Goal: Browse casually

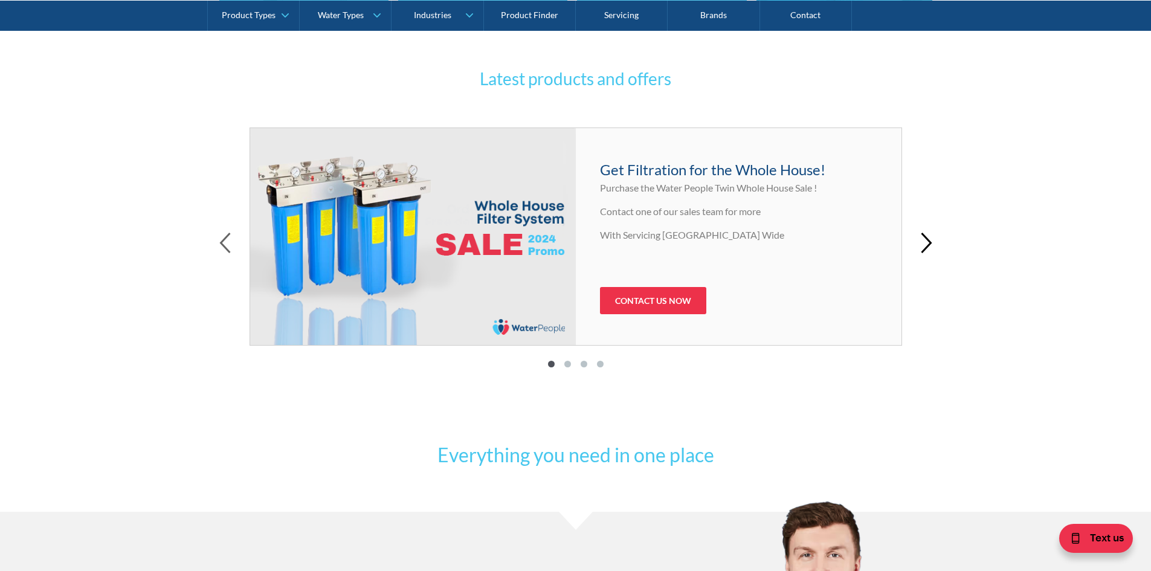
click at [925, 243] on icon "button" at bounding box center [925, 243] width 11 height 21
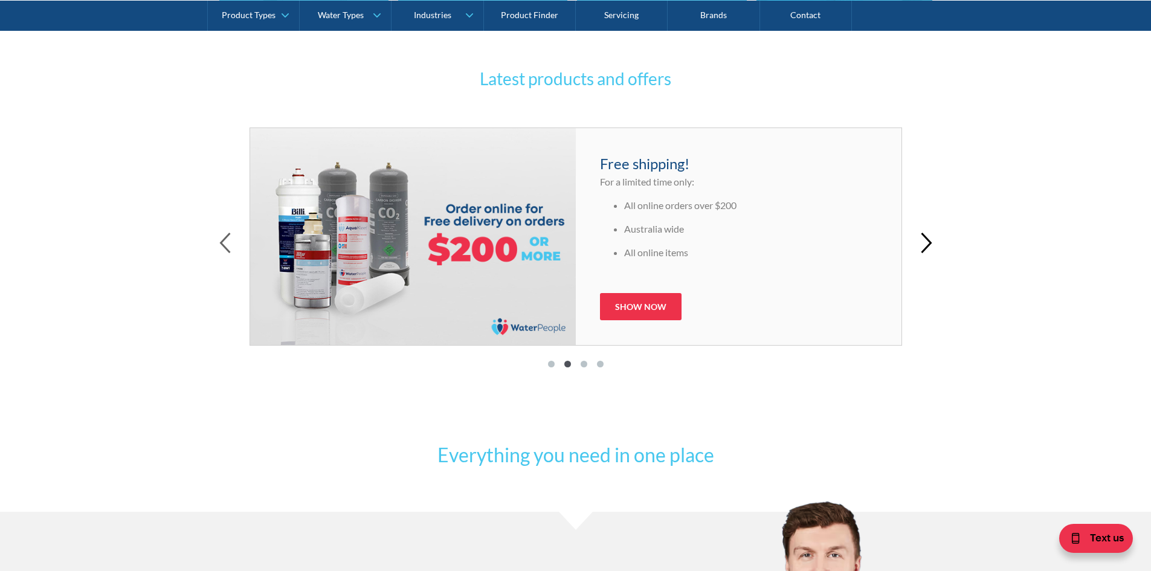
click at [925, 243] on icon "button" at bounding box center [925, 243] width 11 height 21
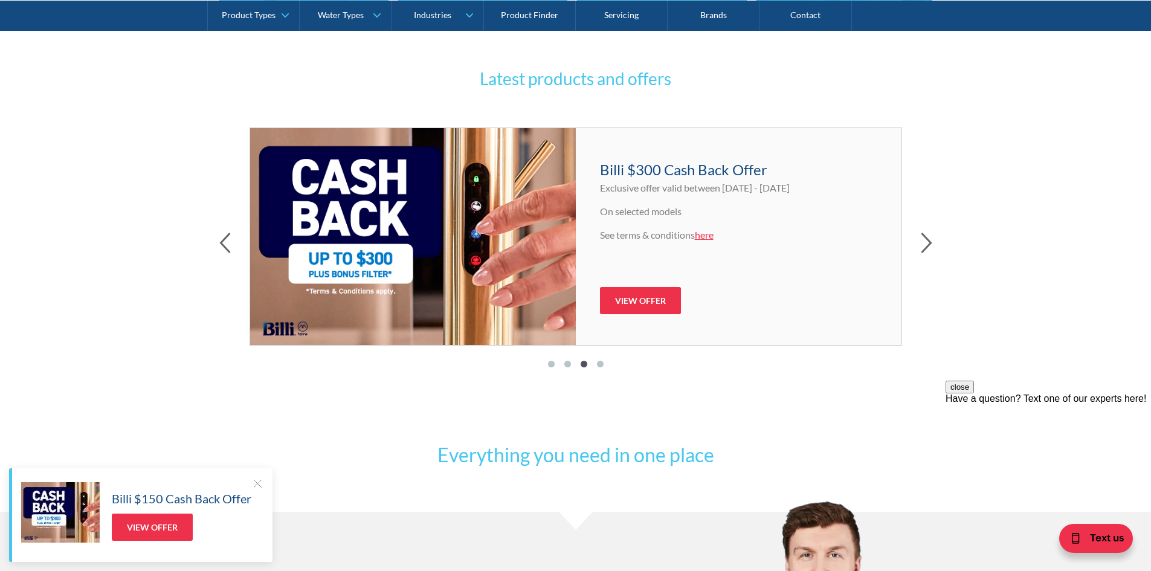
click at [256, 487] on div at bounding box center [257, 483] width 12 height 12
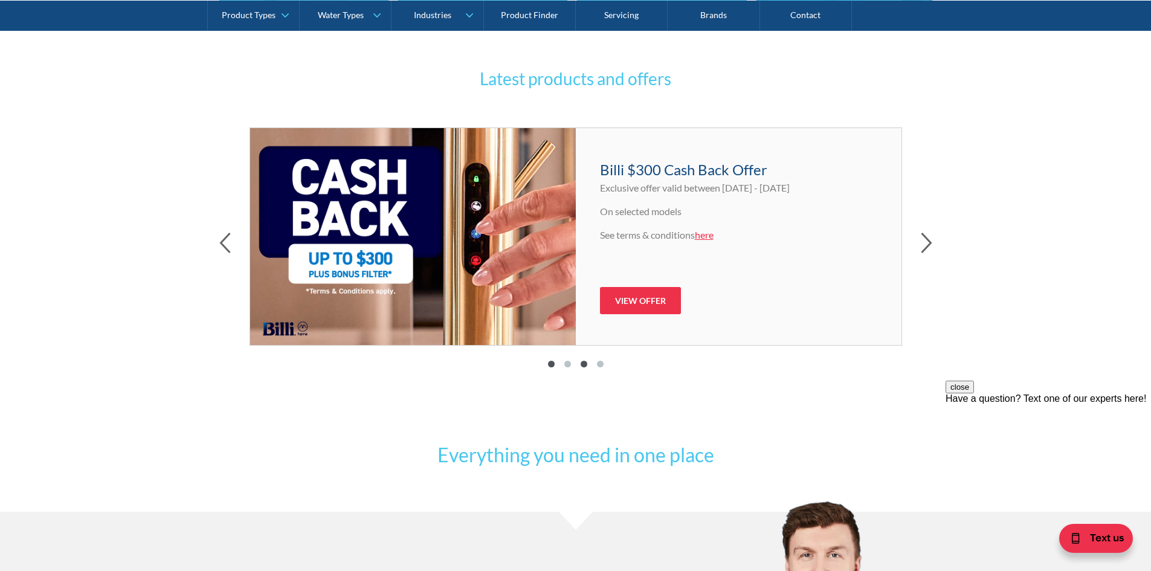
click at [550, 366] on span at bounding box center [551, 364] width 7 height 7
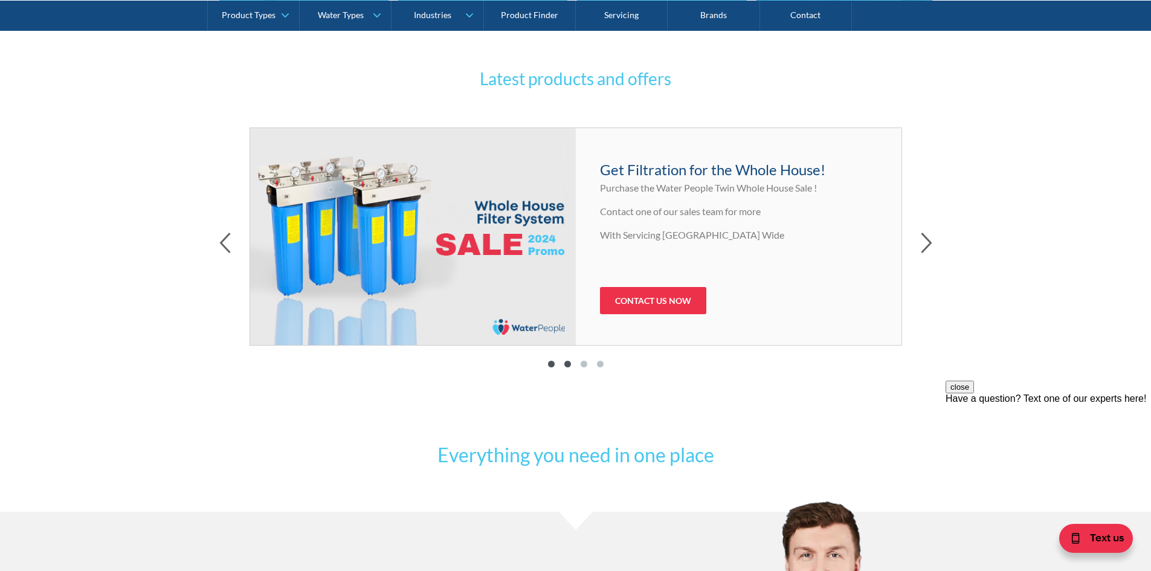
click at [564, 364] on button at bounding box center [567, 364] width 16 height 13
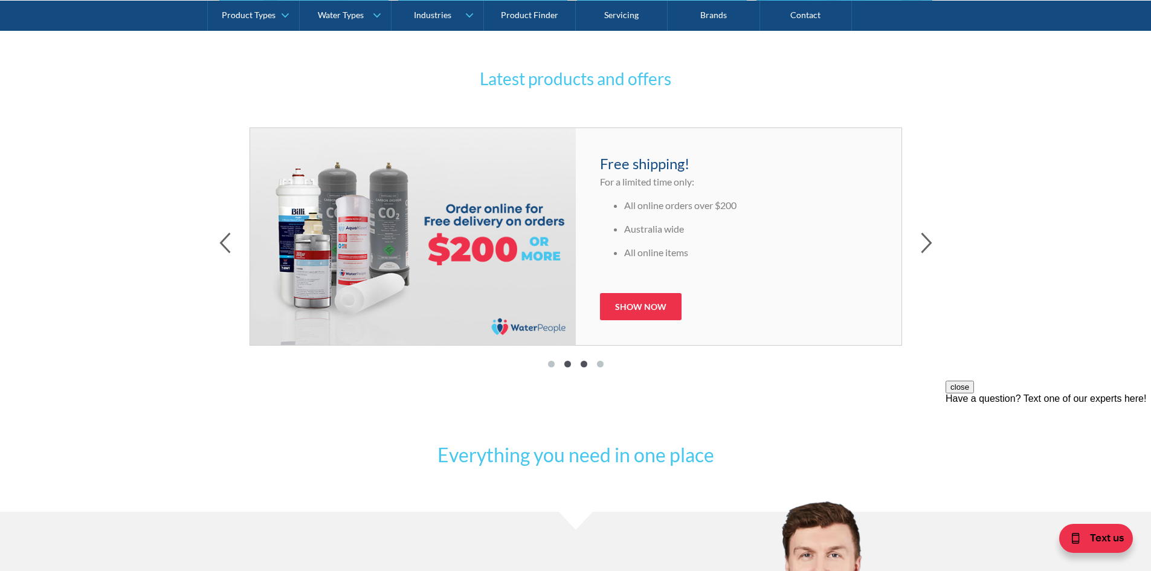
click at [584, 364] on span at bounding box center [583, 364] width 7 height 7
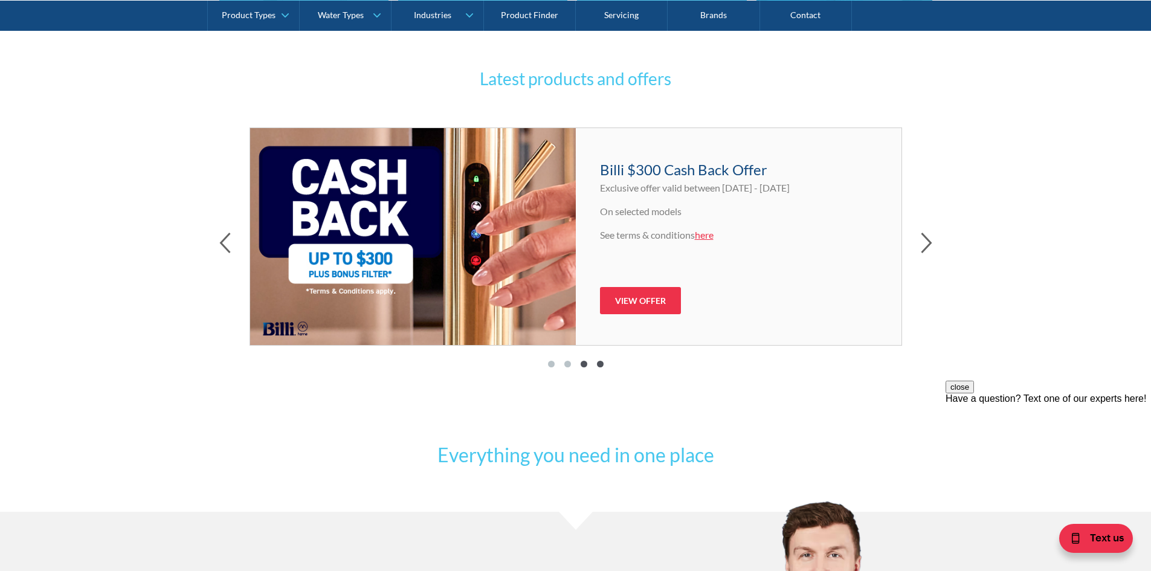
click at [598, 362] on span at bounding box center [600, 364] width 7 height 7
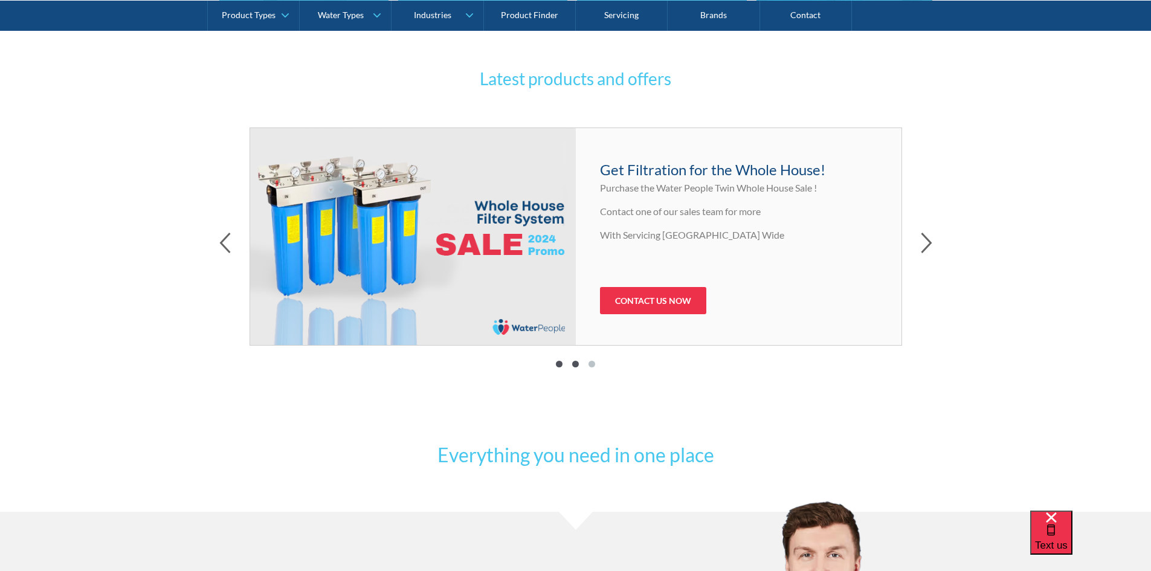
click at [568, 361] on button at bounding box center [575, 364] width 16 height 13
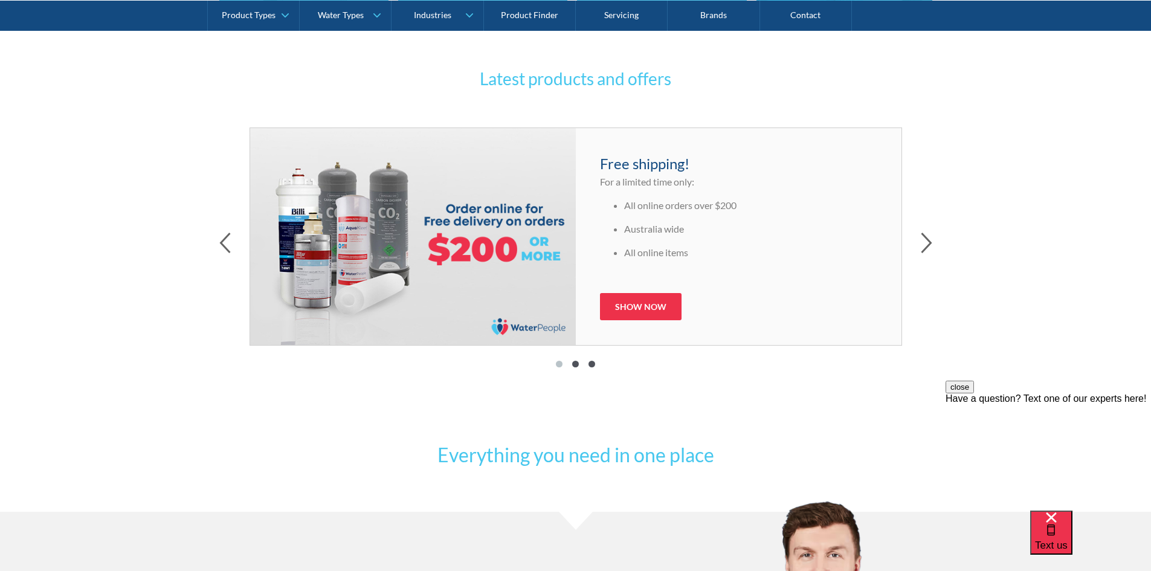
click at [588, 362] on button at bounding box center [591, 364] width 16 height 13
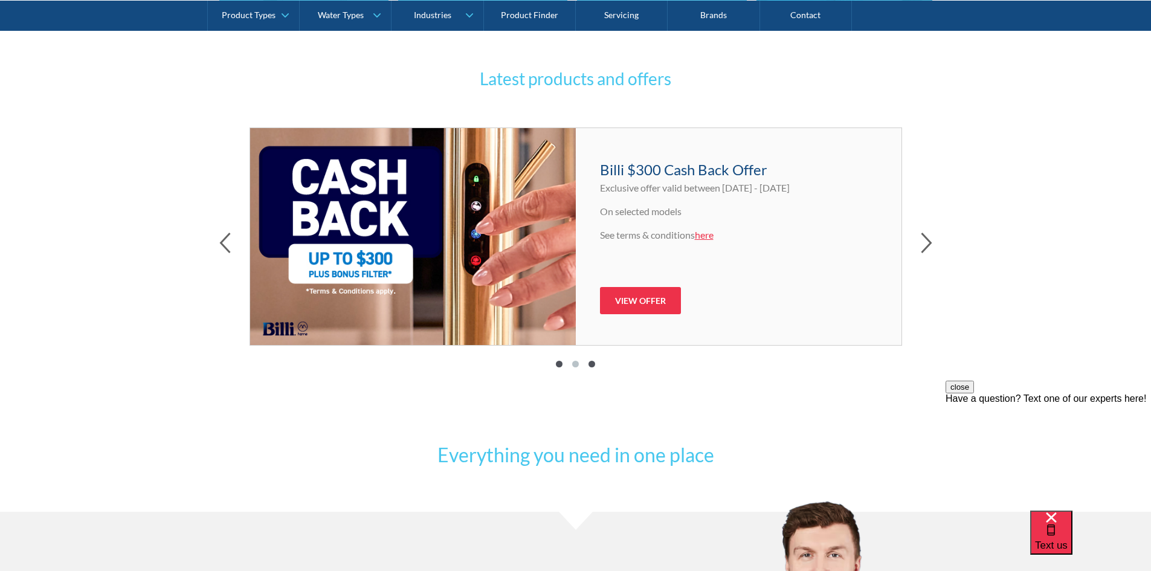
click at [560, 362] on span at bounding box center [559, 364] width 7 height 7
